Goal: Information Seeking & Learning: Learn about a topic

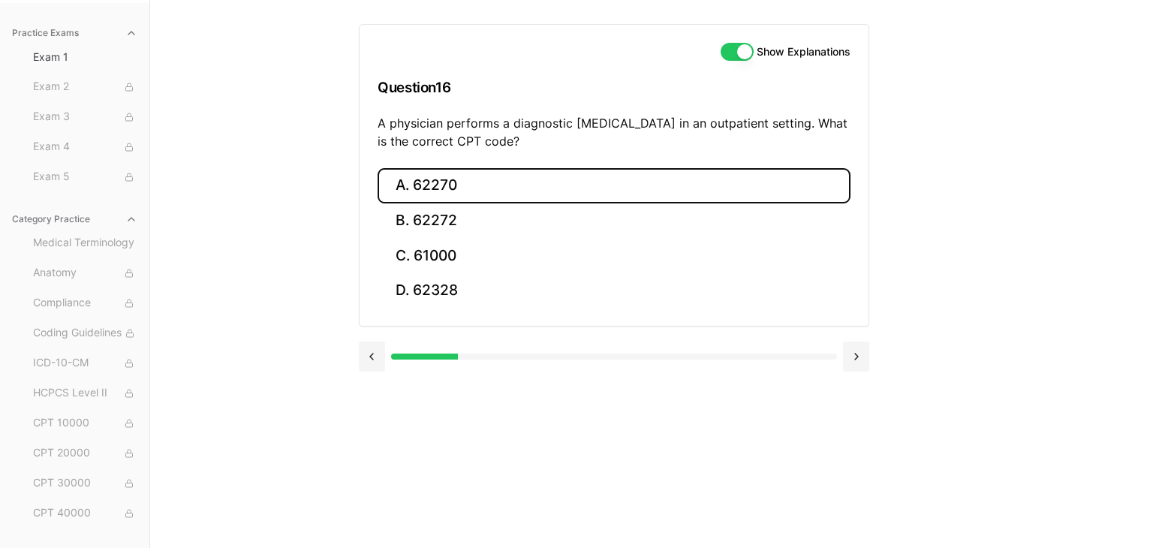
click at [514, 184] on button "A. 62270" at bounding box center [614, 185] width 473 height 35
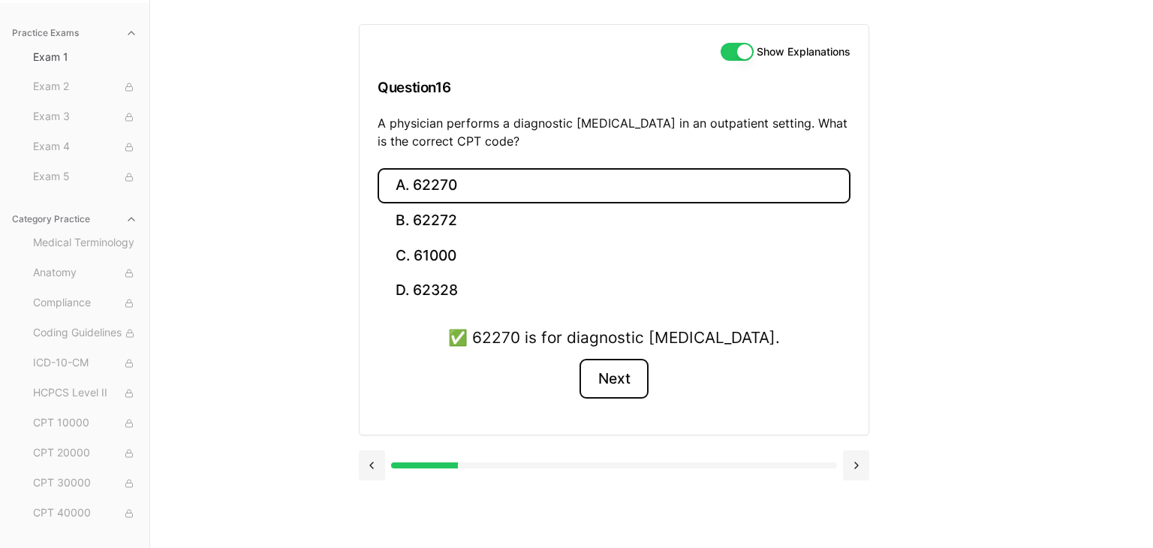
click at [607, 375] on button "Next" at bounding box center [614, 379] width 68 height 41
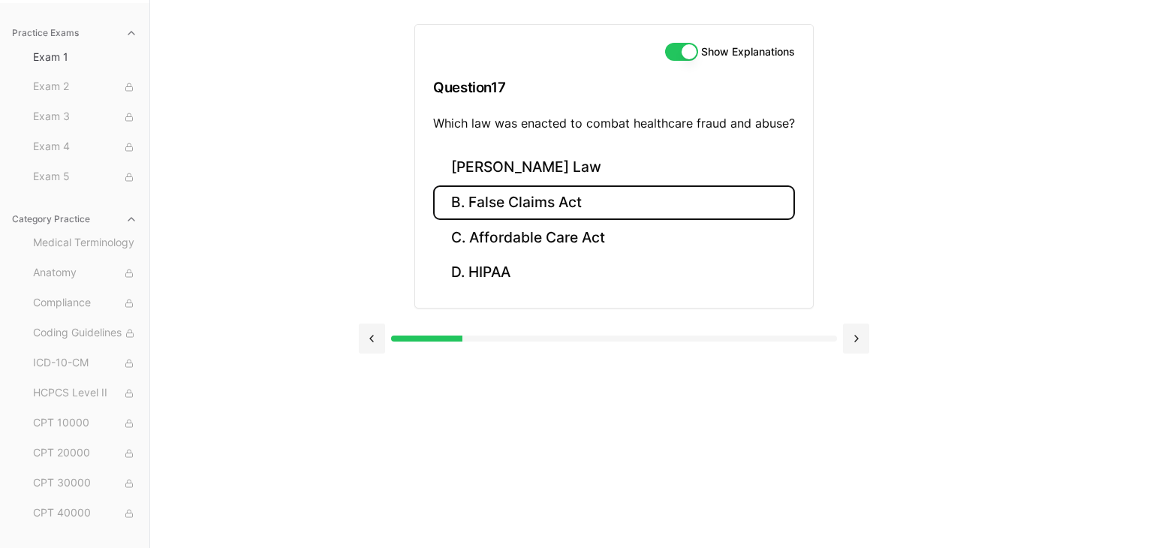
click at [577, 191] on button "B. False Claims Act" at bounding box center [614, 202] width 362 height 35
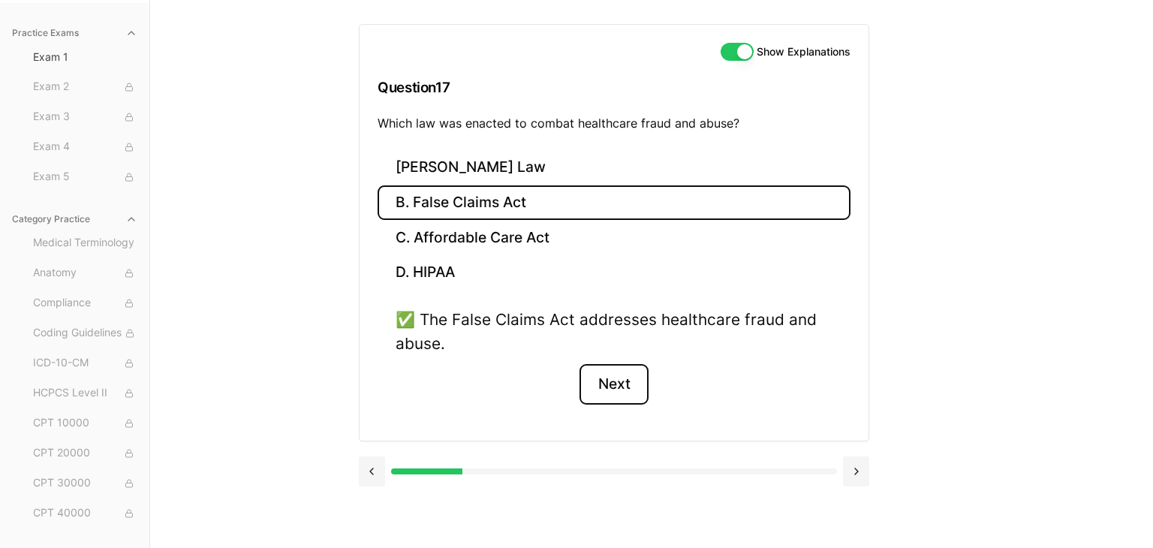
click at [610, 396] on button "Next" at bounding box center [614, 384] width 68 height 41
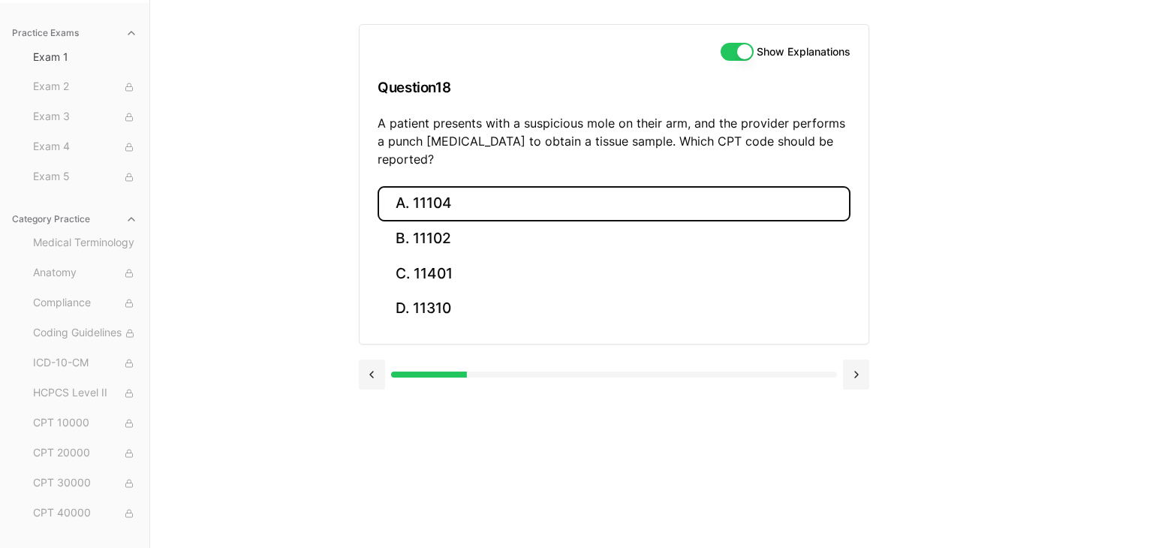
click at [481, 186] on button "A. 11104" at bounding box center [614, 203] width 473 height 35
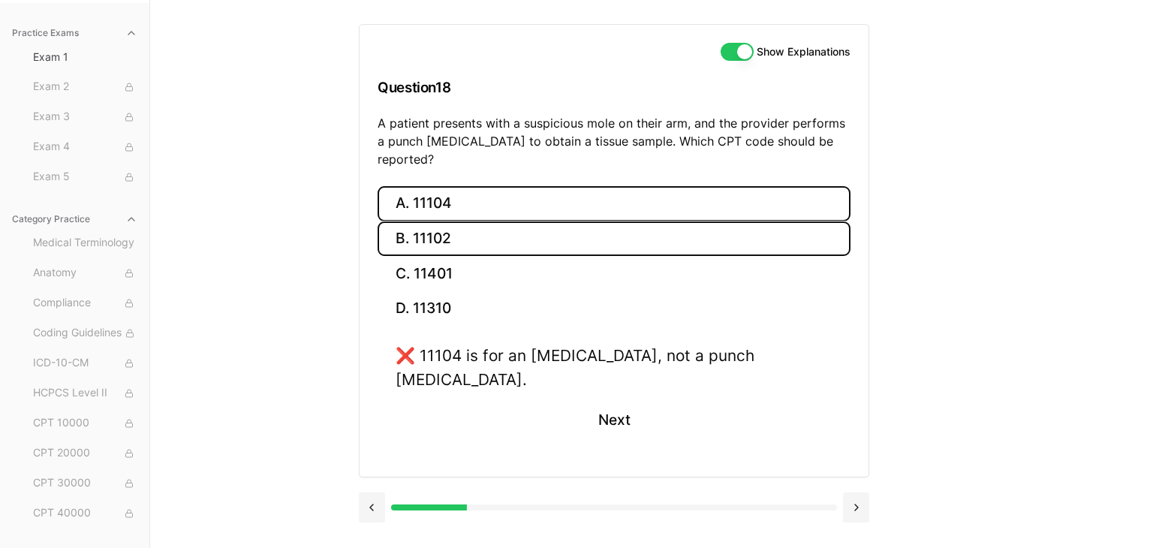
click at [473, 222] on button "B. 11102" at bounding box center [614, 239] width 473 height 35
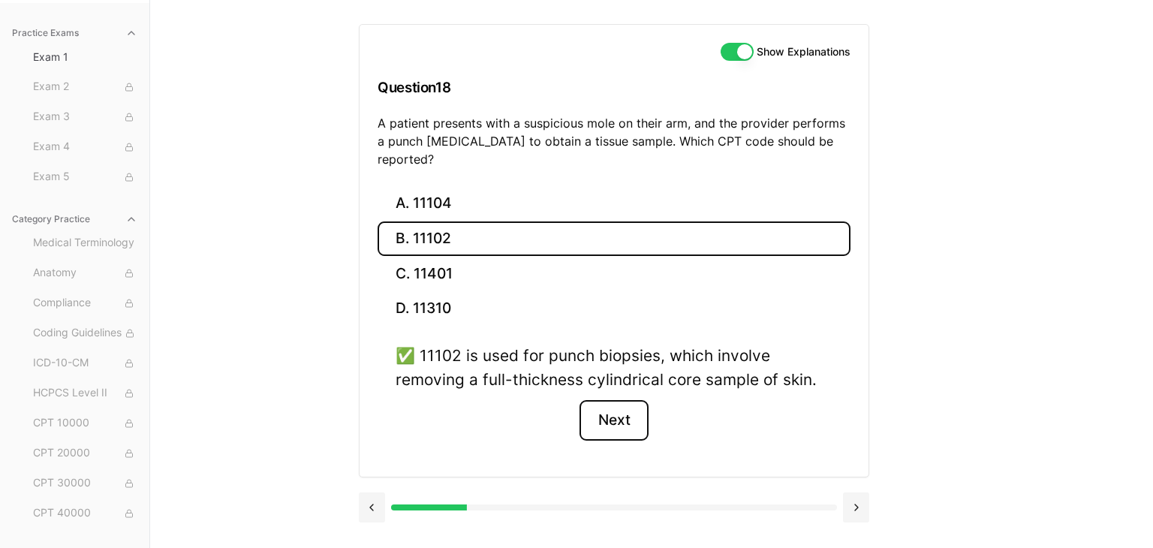
click at [625, 404] on button "Next" at bounding box center [614, 420] width 68 height 41
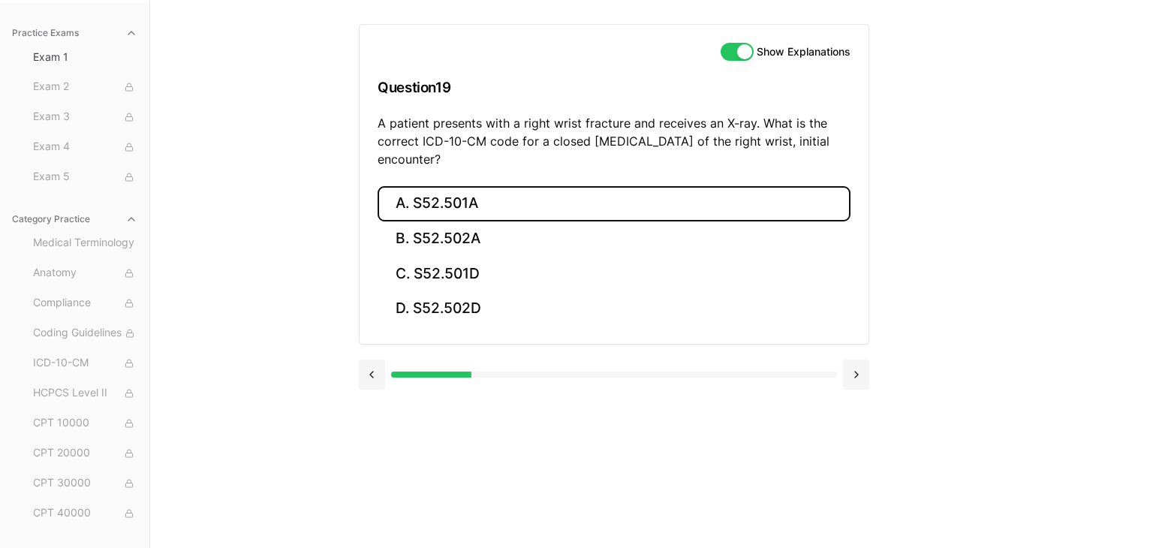
click at [511, 205] on button "A. S52.501A" at bounding box center [614, 203] width 473 height 35
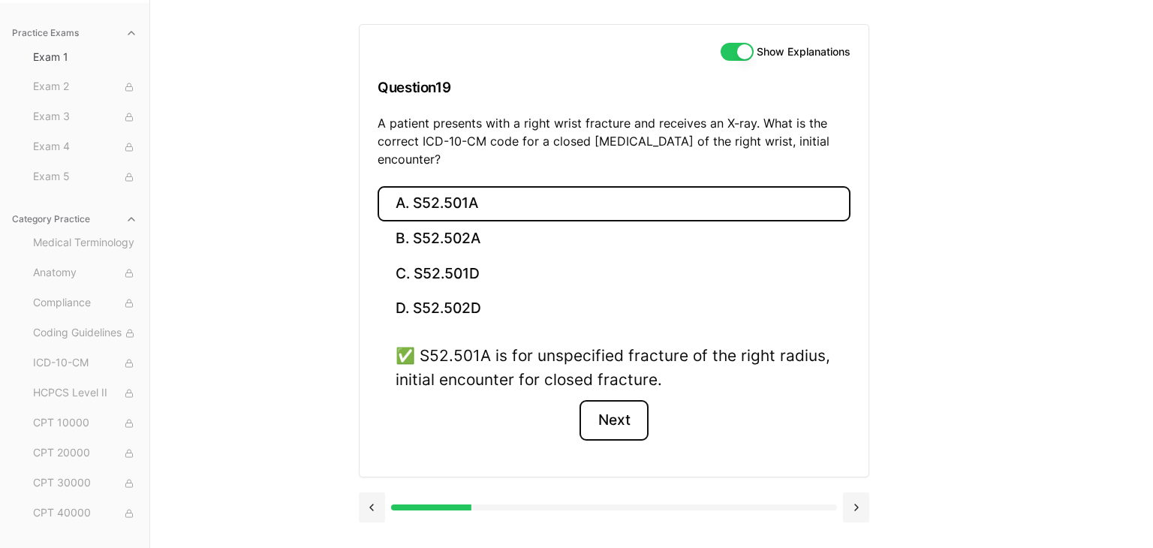
click at [610, 414] on button "Next" at bounding box center [614, 420] width 68 height 41
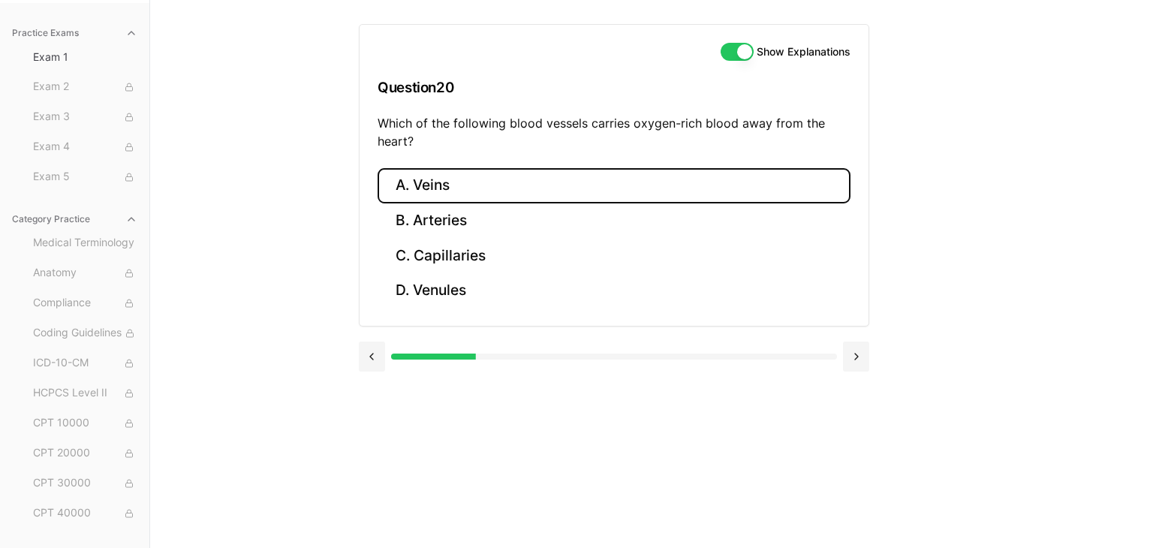
click at [448, 192] on button "A. Veins" at bounding box center [614, 185] width 473 height 35
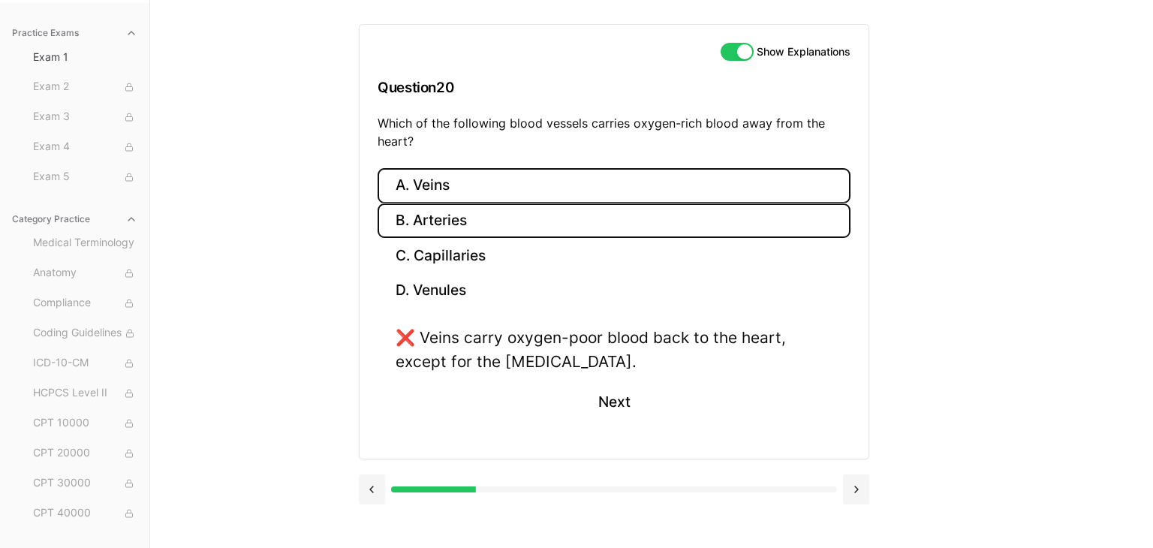
click at [444, 218] on button "B. Arteries" at bounding box center [614, 220] width 473 height 35
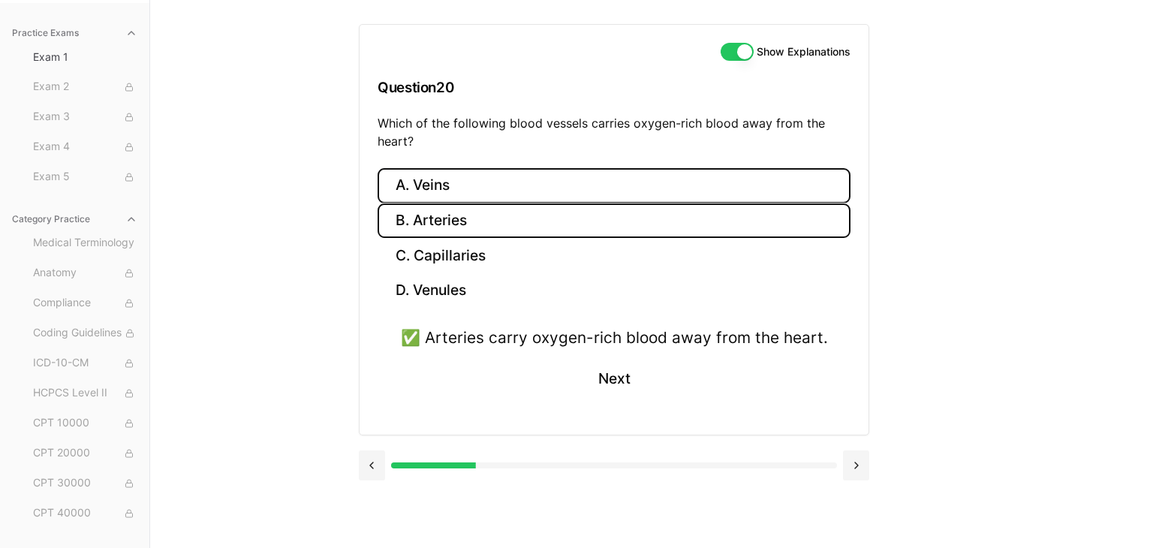
click at [494, 187] on button "A. Veins" at bounding box center [614, 185] width 473 height 35
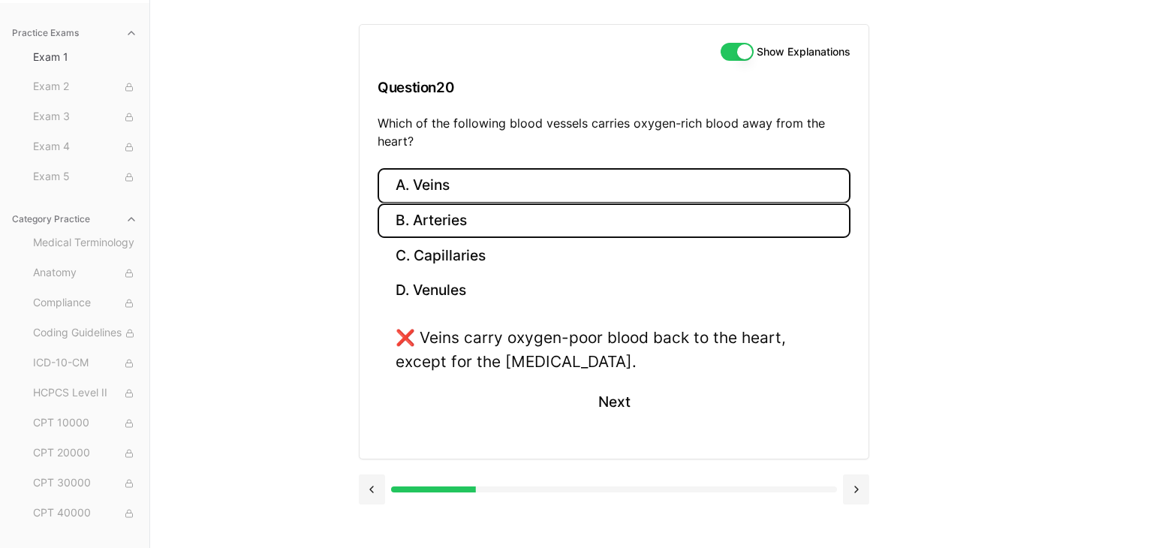
click at [461, 219] on button "B. Arteries" at bounding box center [614, 220] width 473 height 35
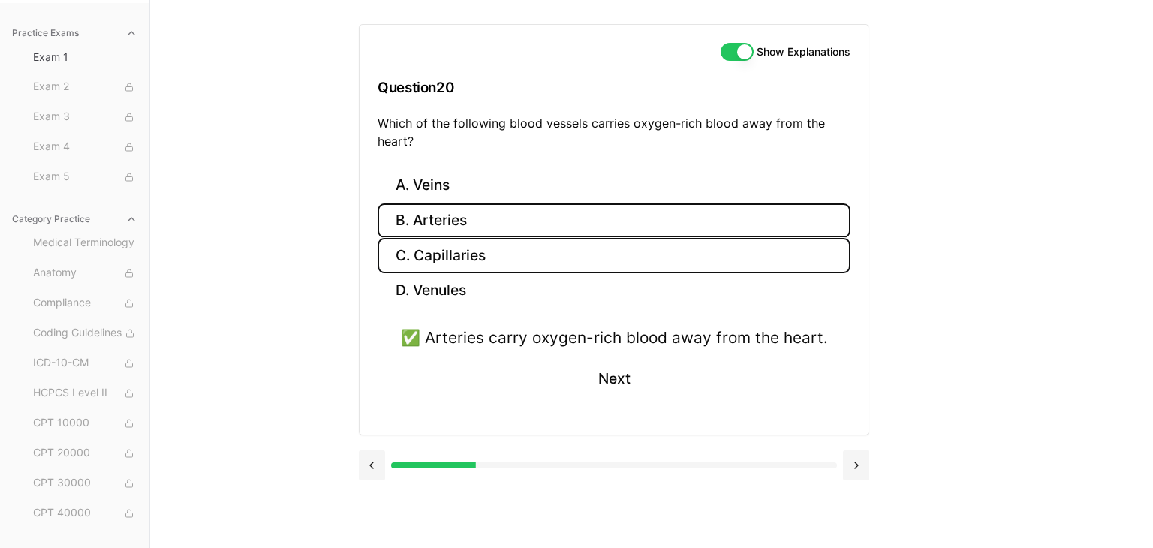
click at [525, 261] on button "C. Capillaries" at bounding box center [614, 255] width 473 height 35
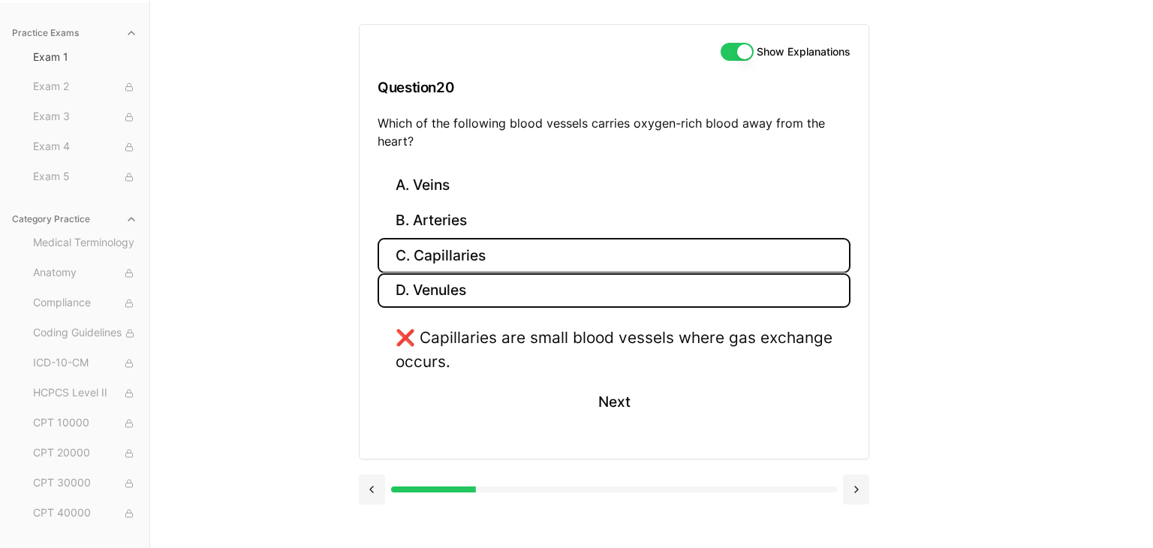
click at [514, 288] on button "D. Venules" at bounding box center [614, 290] width 473 height 35
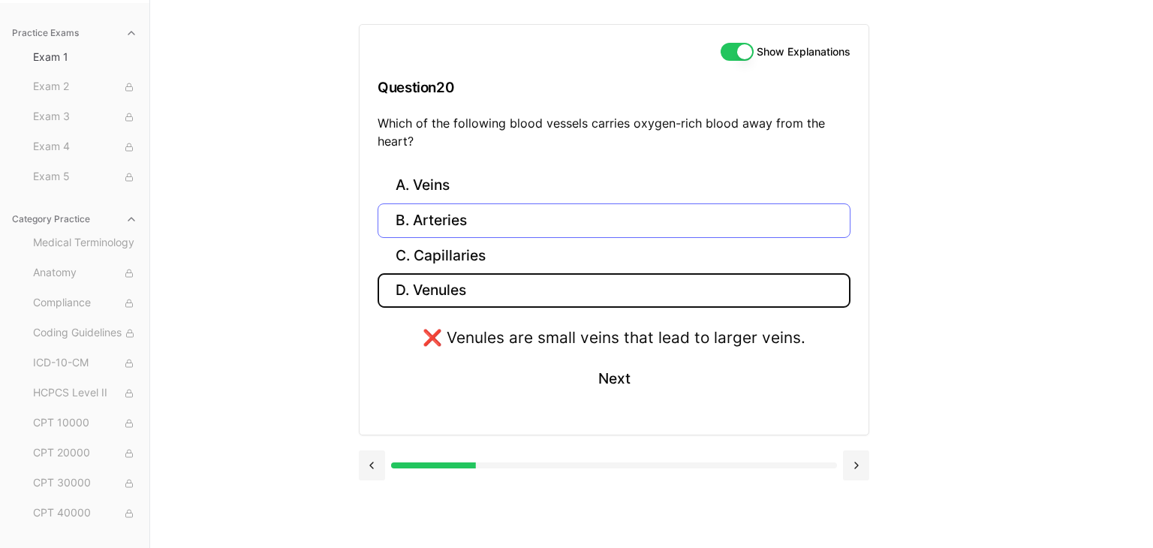
click at [527, 224] on button "B. Arteries" at bounding box center [614, 220] width 473 height 35
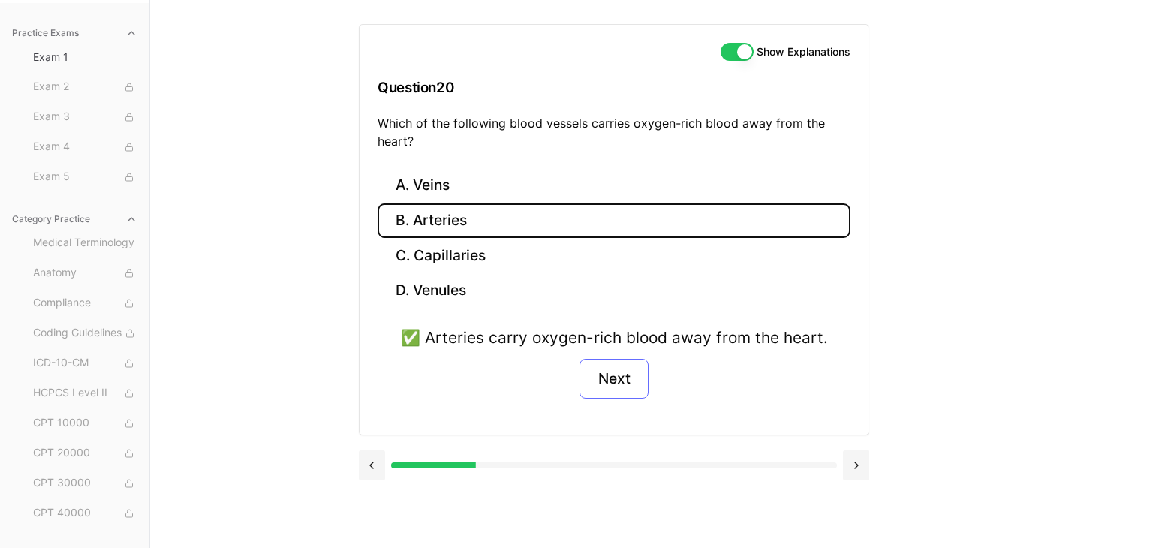
click at [625, 384] on button "Next" at bounding box center [614, 379] width 68 height 41
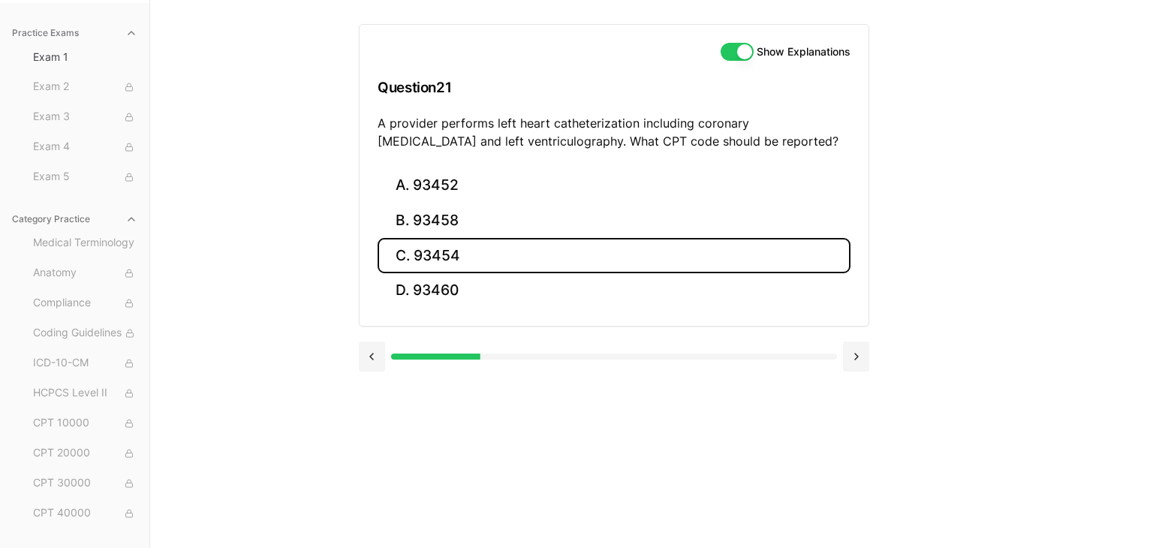
click at [496, 260] on button "C. 93454" at bounding box center [614, 255] width 473 height 35
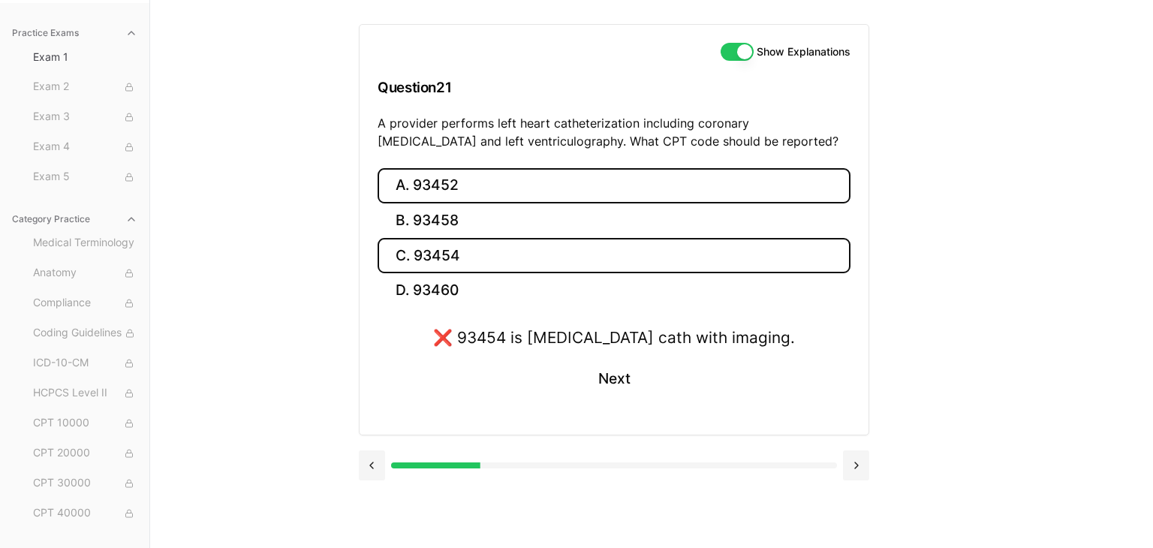
click at [521, 189] on button "A. 93452" at bounding box center [614, 185] width 473 height 35
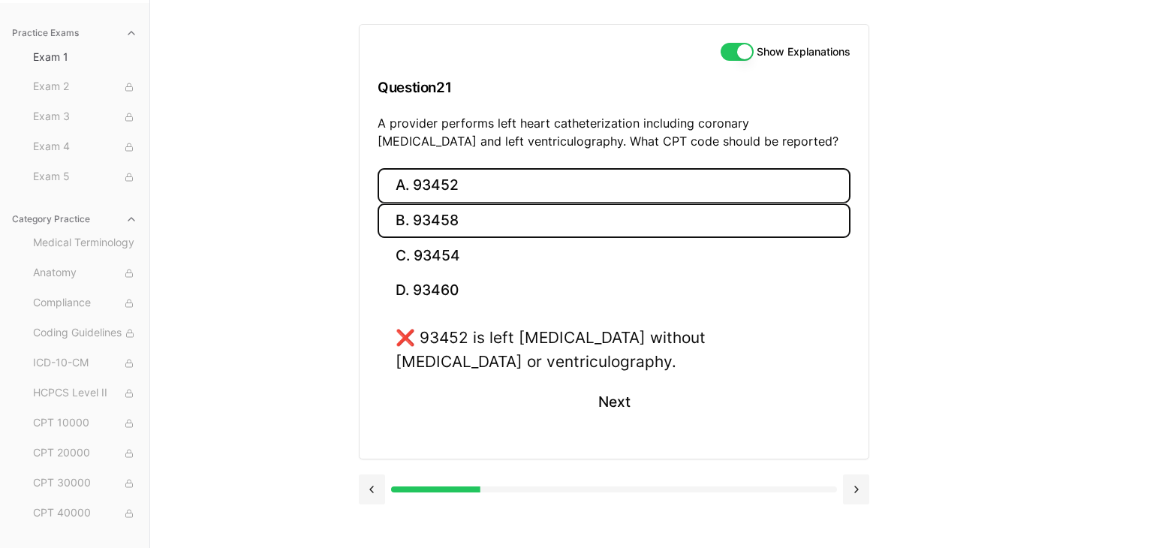
click at [493, 213] on button "B. 93458" at bounding box center [614, 220] width 473 height 35
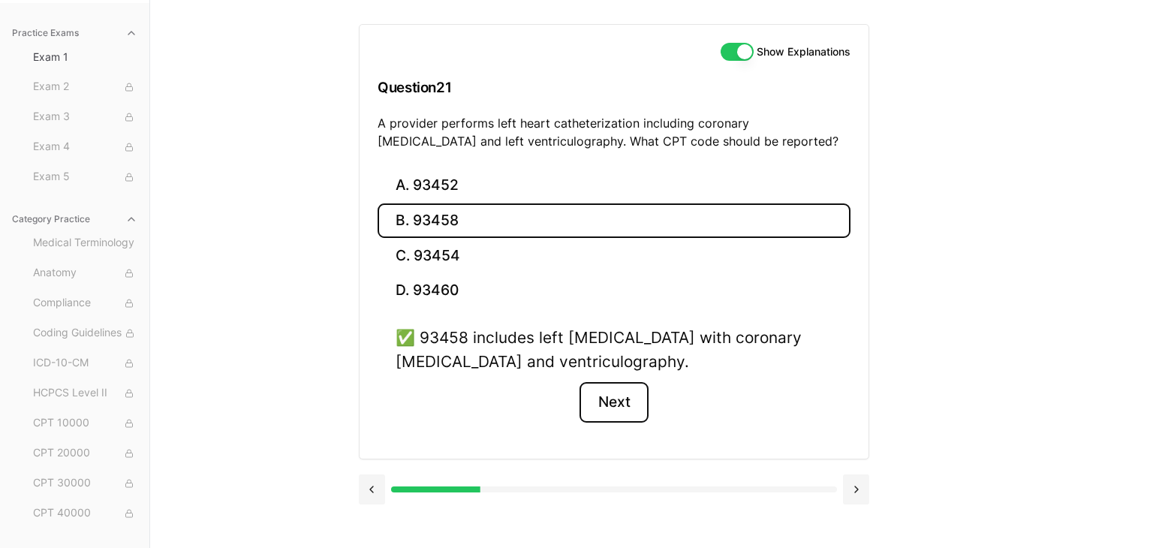
click at [632, 396] on button "Next" at bounding box center [614, 402] width 68 height 41
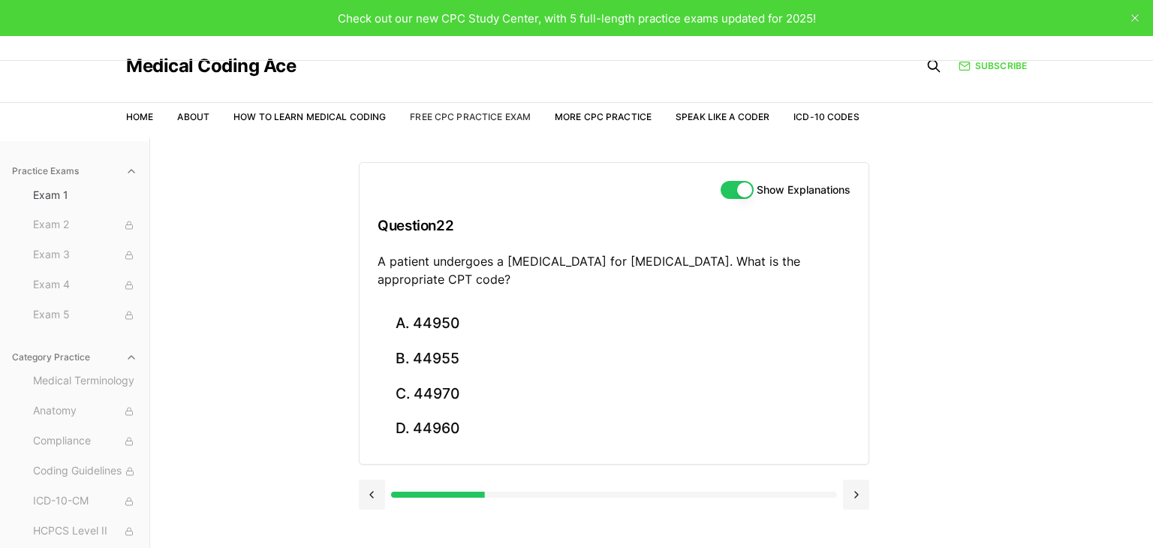
click at [458, 114] on link "Free CPC Practice Exam" at bounding box center [470, 116] width 121 height 11
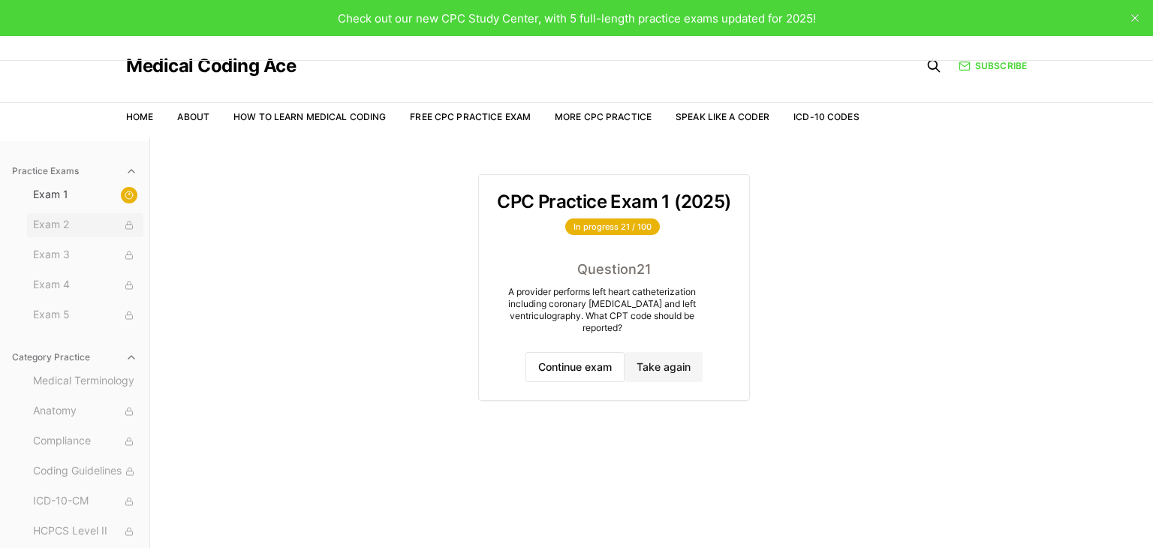
click at [69, 226] on span "Exam 2" at bounding box center [85, 225] width 104 height 17
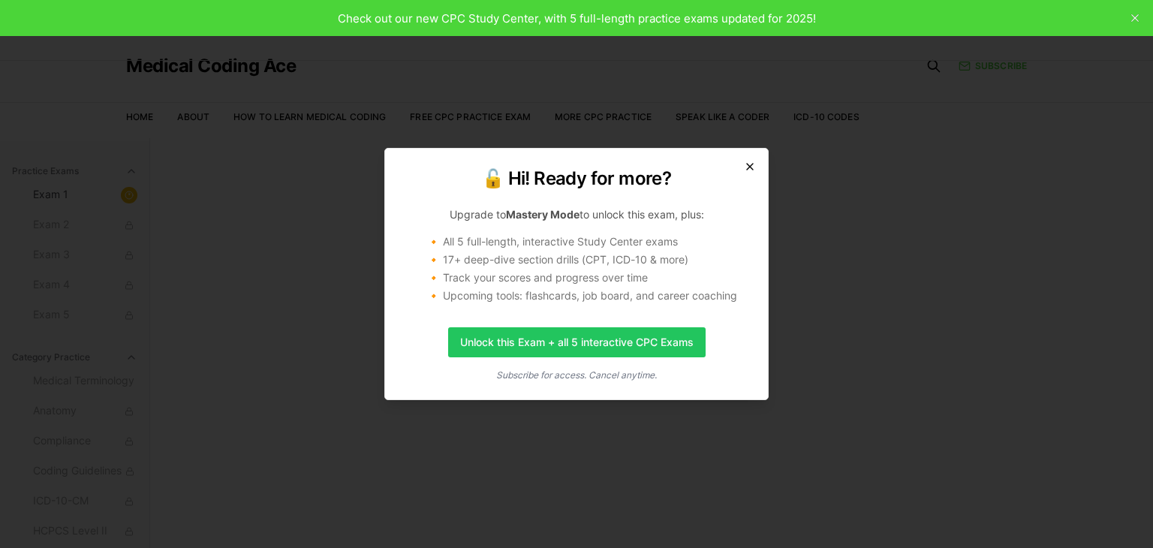
click at [749, 167] on icon "button" at bounding box center [750, 167] width 6 height 6
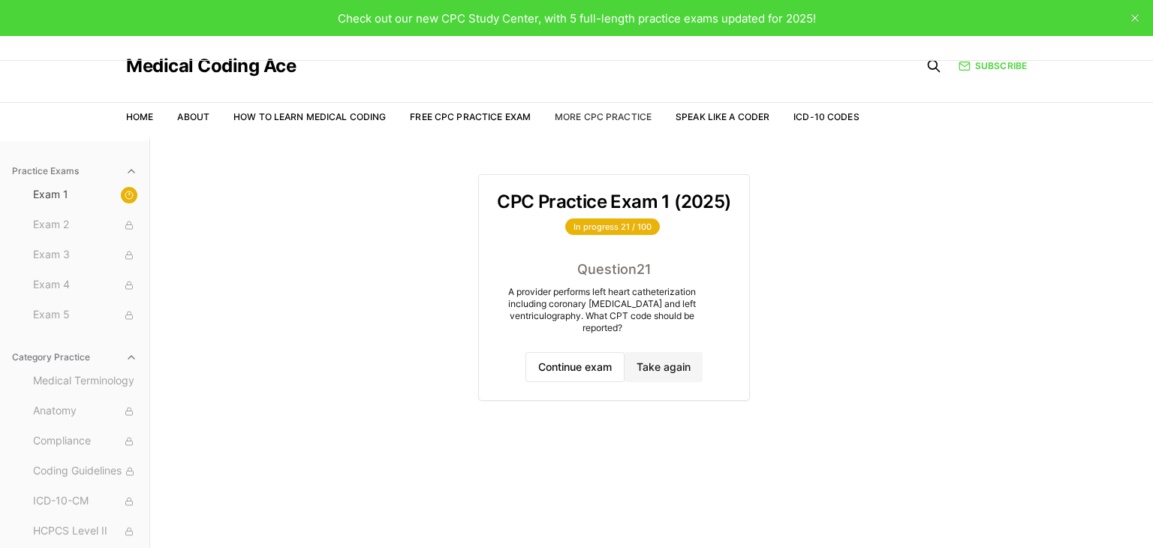
click at [613, 113] on link "More CPC Practice" at bounding box center [603, 116] width 97 height 11
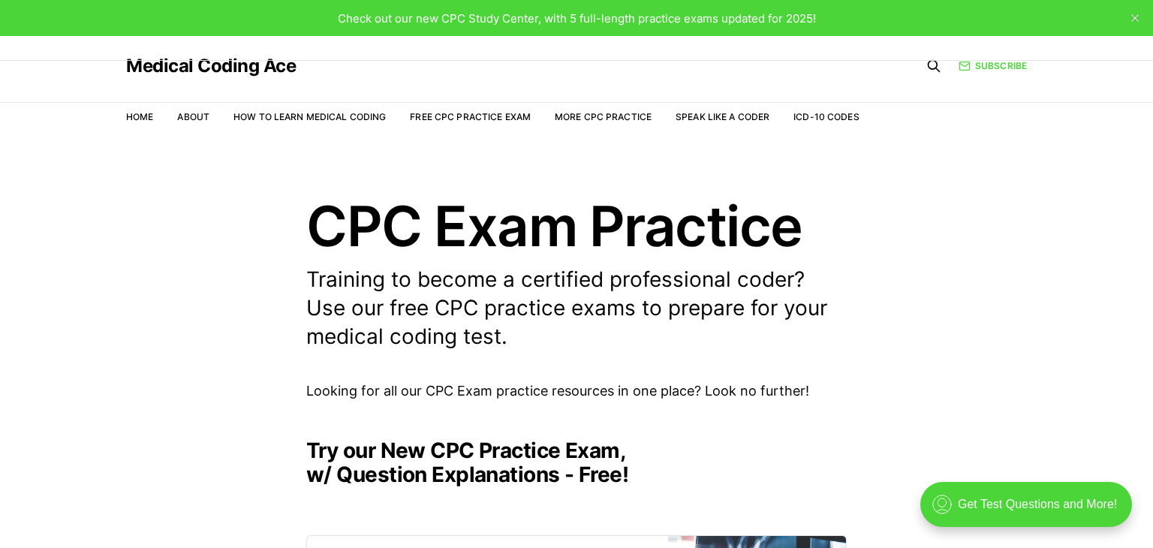
click at [490, 110] on li "Free CPC Practice Exam" at bounding box center [470, 117] width 121 height 14
click at [485, 112] on link "Free CPC Practice Exam" at bounding box center [470, 116] width 121 height 11
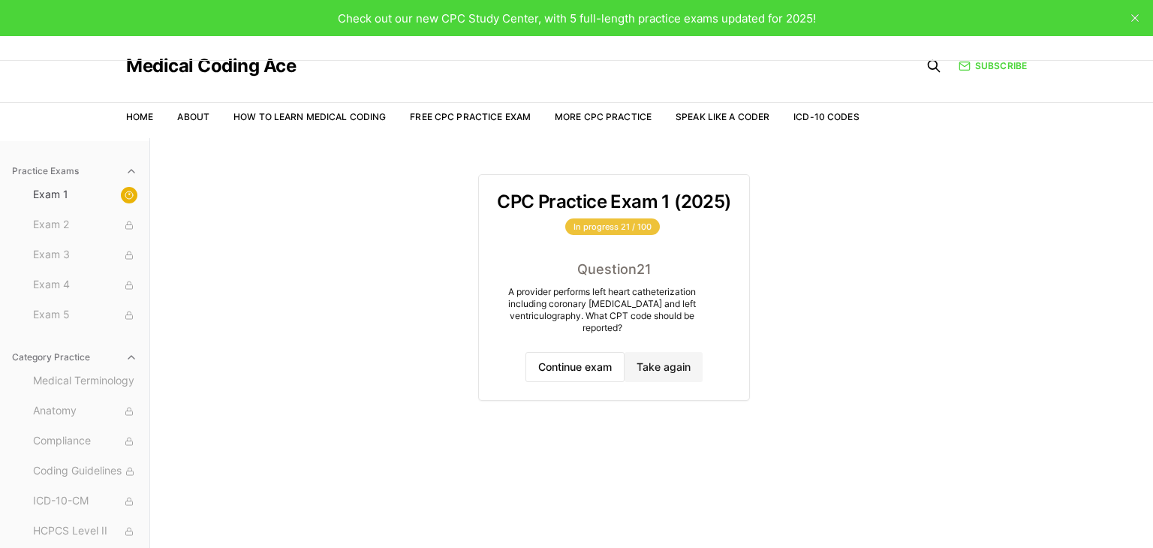
click at [596, 228] on div "In progress 21 / 100" at bounding box center [612, 227] width 95 height 17
click at [556, 364] on button "Continue exam" at bounding box center [575, 367] width 99 height 30
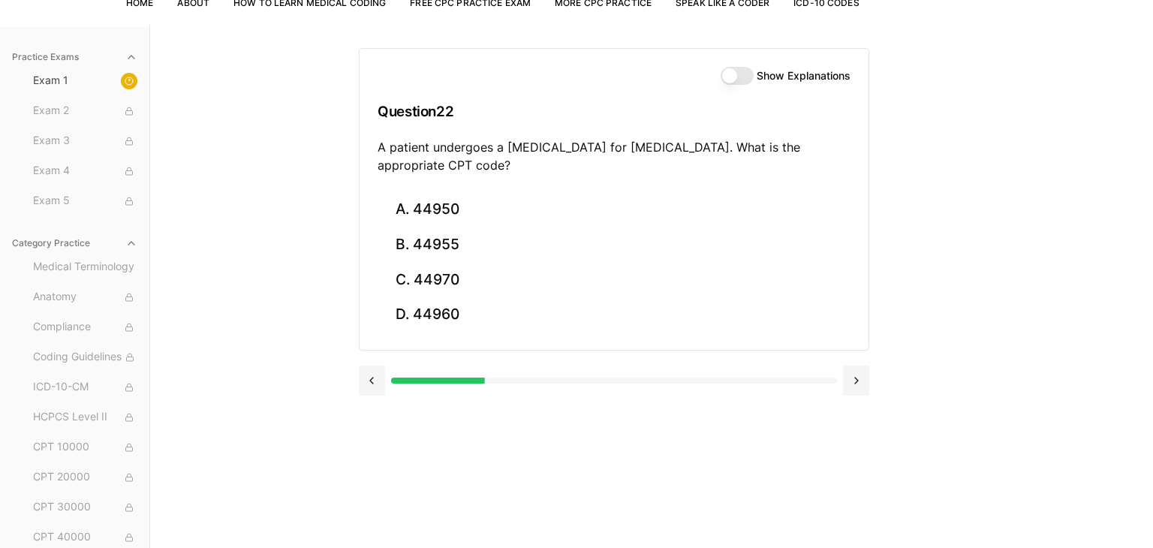
scroll to position [118, 0]
